Goal: Transaction & Acquisition: Purchase product/service

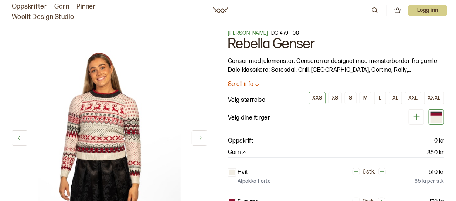
click at [98, 53] on img at bounding box center [109, 137] width 142 height 214
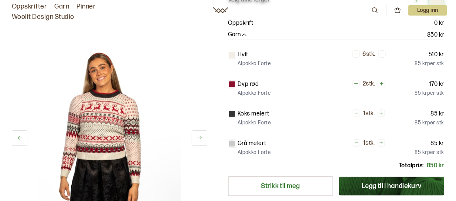
scroll to position [115, 0]
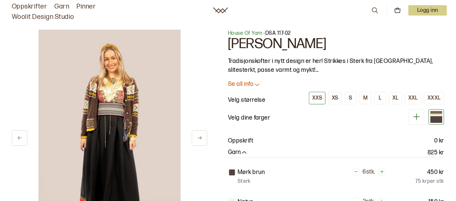
click at [199, 135] on icon at bounding box center [200, 138] width 6 height 6
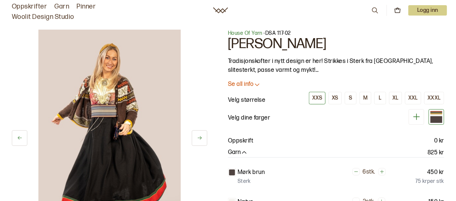
scroll to position [64, 0]
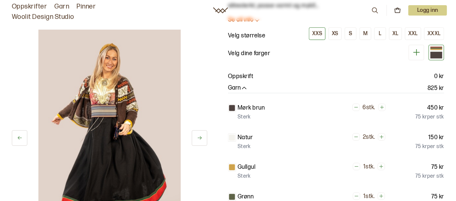
click at [199, 135] on icon at bounding box center [200, 138] width 6 height 6
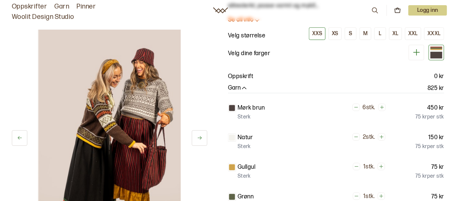
click at [199, 135] on icon at bounding box center [200, 138] width 6 height 6
